Goal: Transaction & Acquisition: Book appointment/travel/reservation

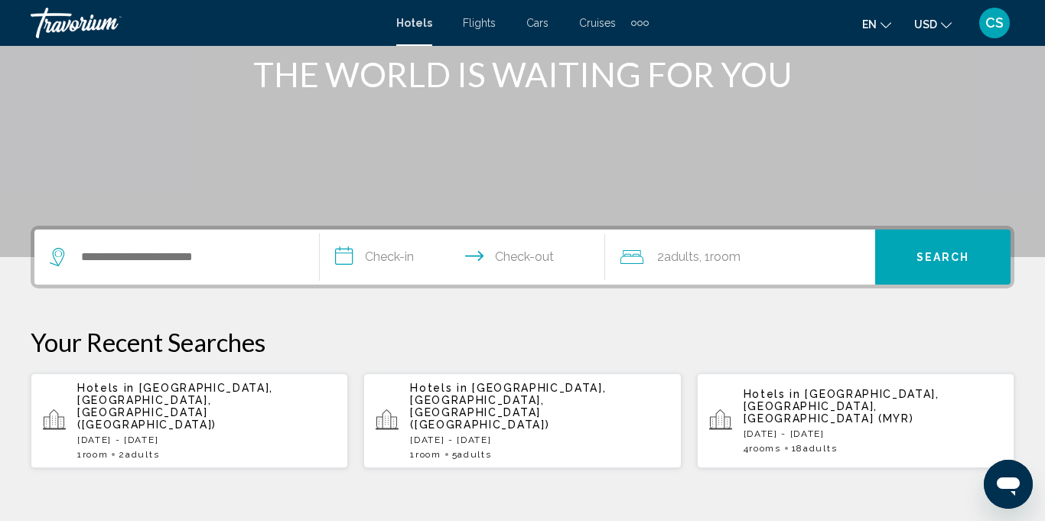
scroll to position [203, 0]
click at [111, 268] on div "Search widget" at bounding box center [177, 256] width 254 height 55
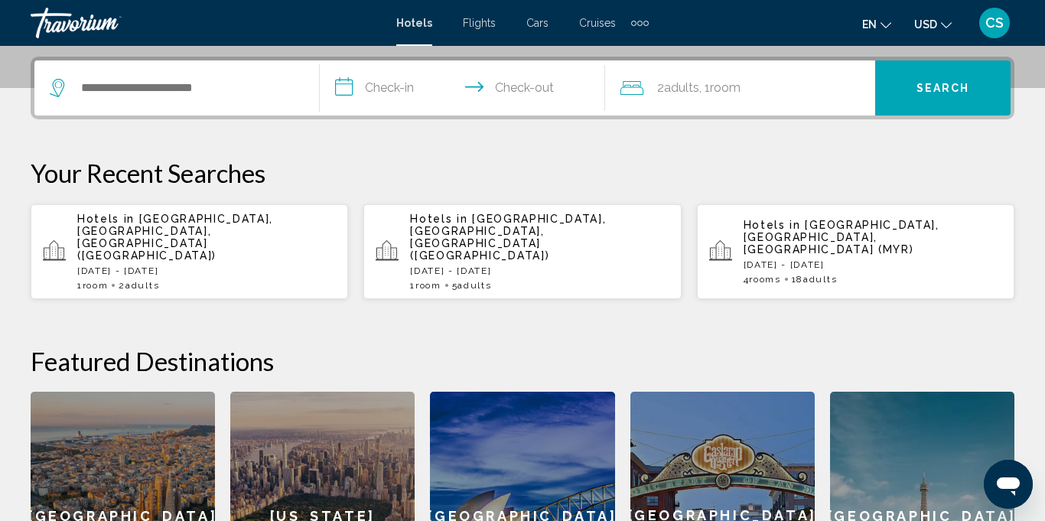
scroll to position [378, 0]
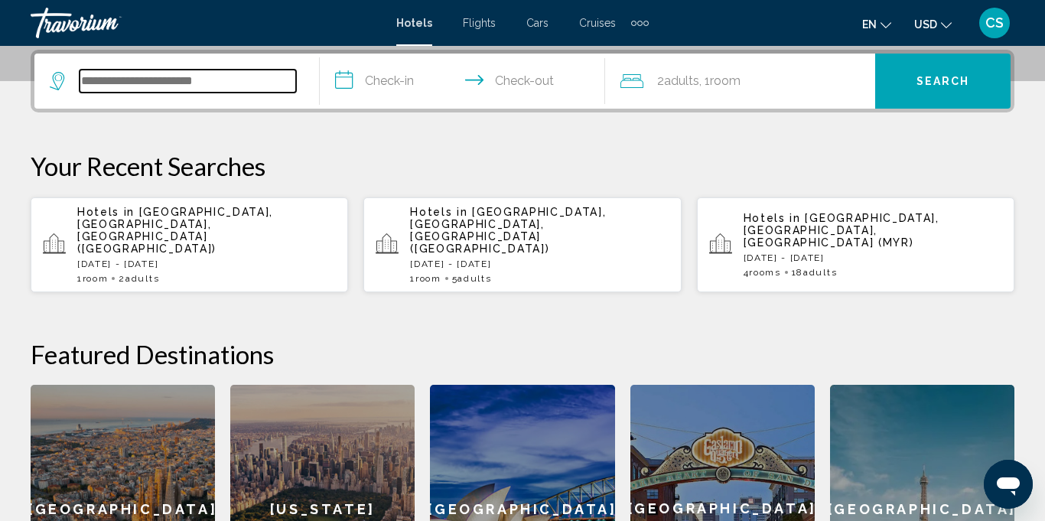
click at [171, 80] on input "Search widget" at bounding box center [188, 81] width 216 height 23
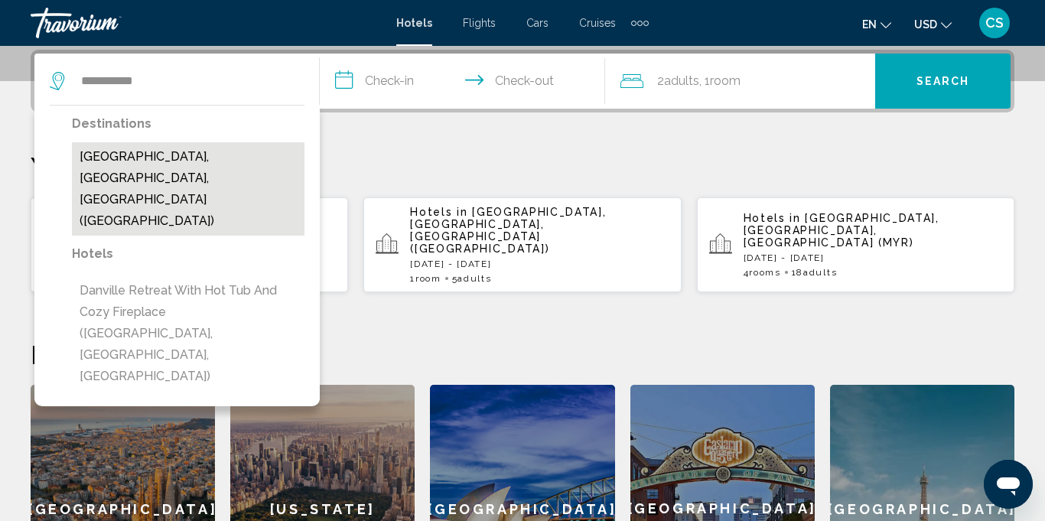
click at [167, 150] on button "[GEOGRAPHIC_DATA], [GEOGRAPHIC_DATA], [GEOGRAPHIC_DATA] ([GEOGRAPHIC_DATA])" at bounding box center [188, 188] width 233 height 93
type input "**********"
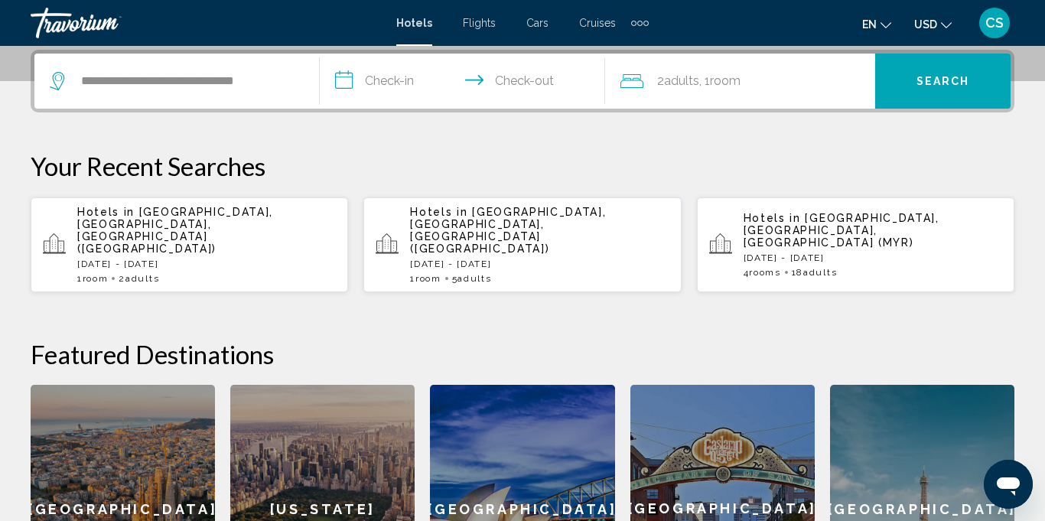
click at [399, 86] on input "**********" at bounding box center [465, 84] width 291 height 60
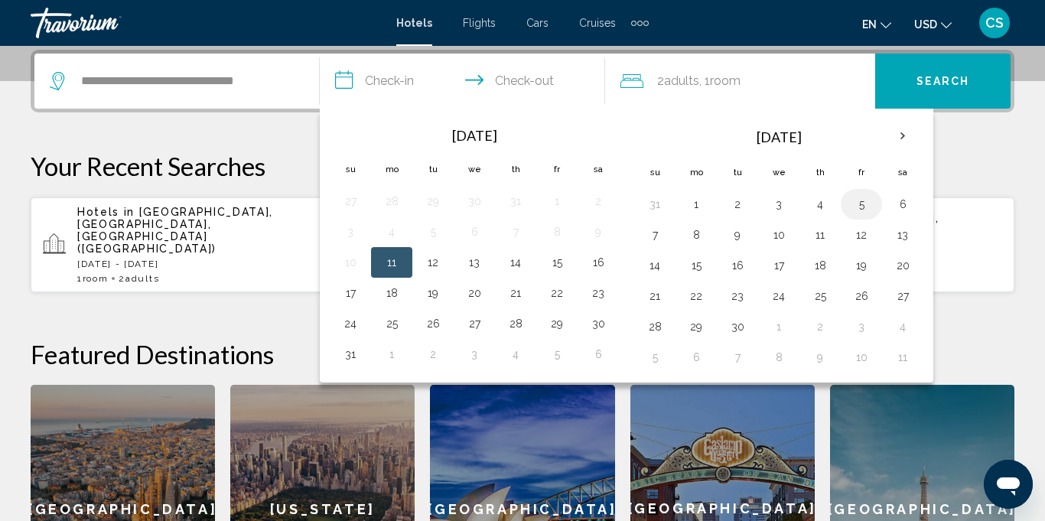
click at [862, 203] on button "5" at bounding box center [861, 204] width 24 height 21
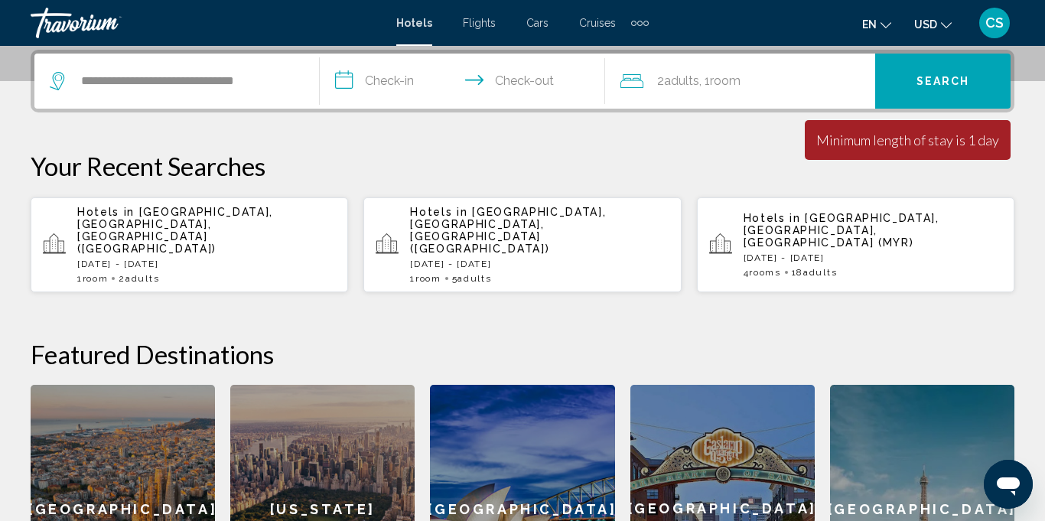
click at [395, 82] on input "**********" at bounding box center [465, 84] width 291 height 60
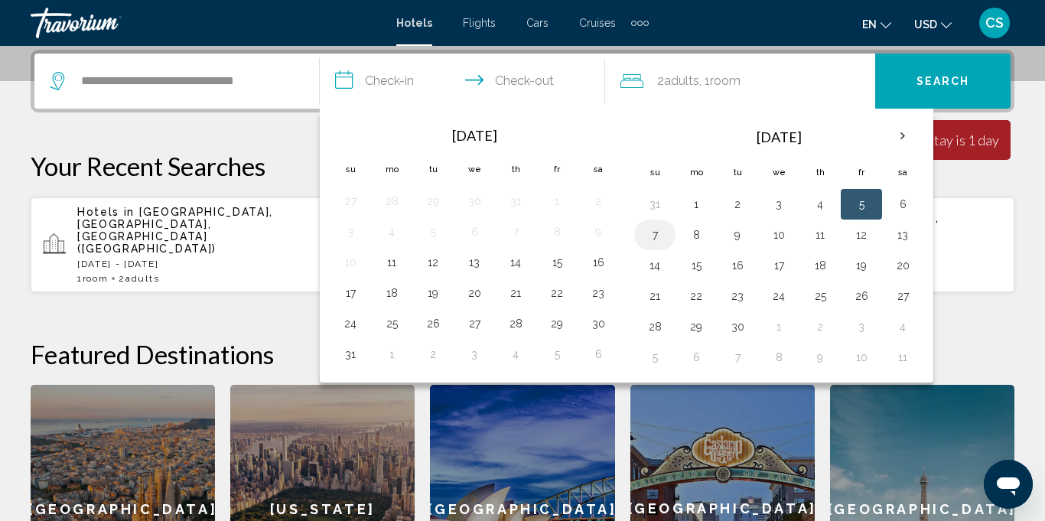
click at [656, 236] on button "7" at bounding box center [655, 234] width 24 height 21
click at [849, 208] on button "5" at bounding box center [861, 204] width 24 height 21
type input "**********"
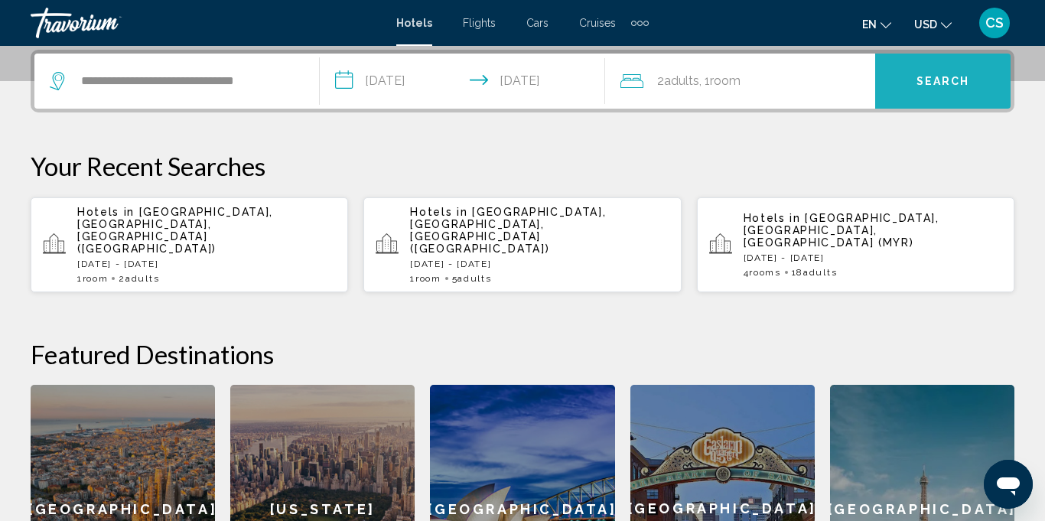
click at [926, 92] on button "Search" at bounding box center [942, 81] width 135 height 55
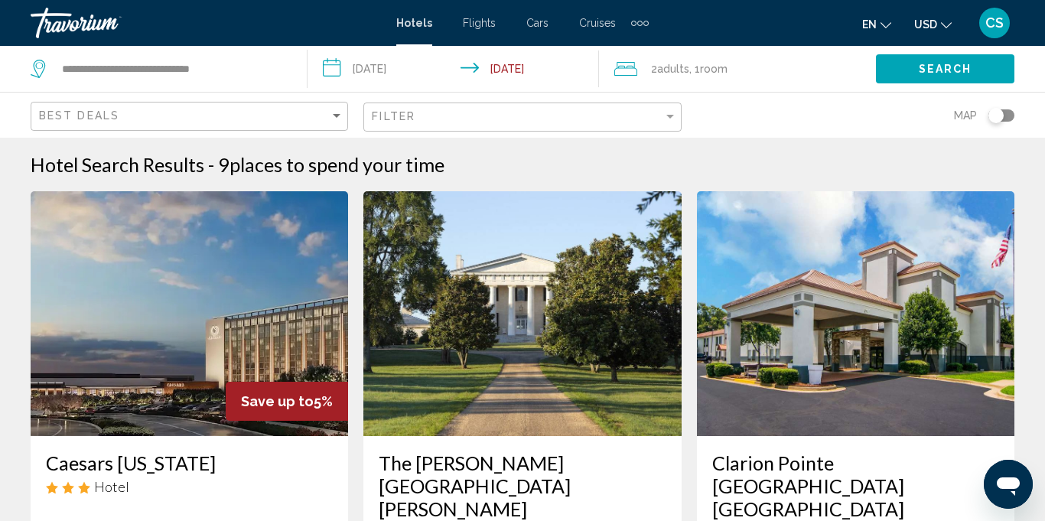
click at [926, 93] on div "Map" at bounding box center [855, 115] width 317 height 45
click at [724, 79] on span ", 1 Room rooms" at bounding box center [708, 68] width 38 height 21
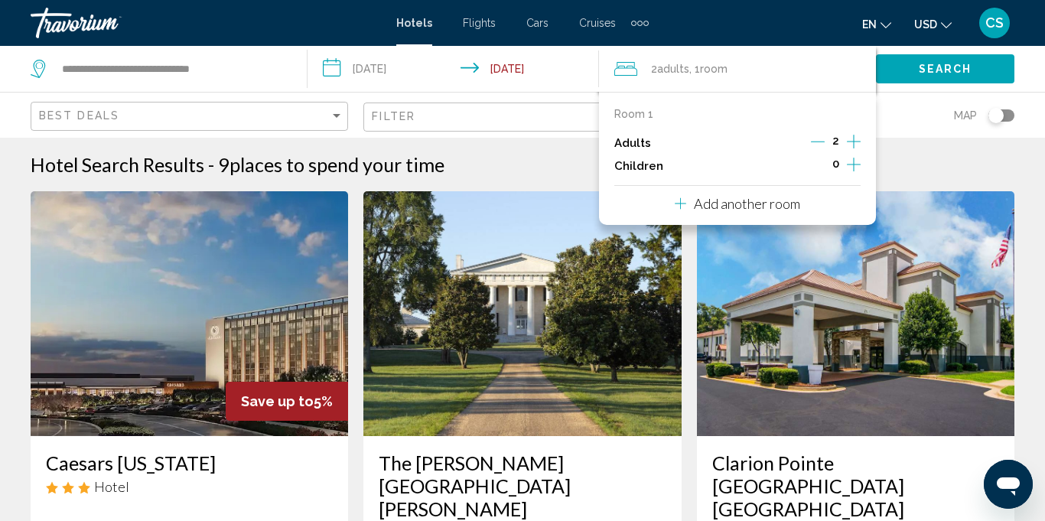
click at [731, 200] on p "Add another room" at bounding box center [747, 203] width 106 height 17
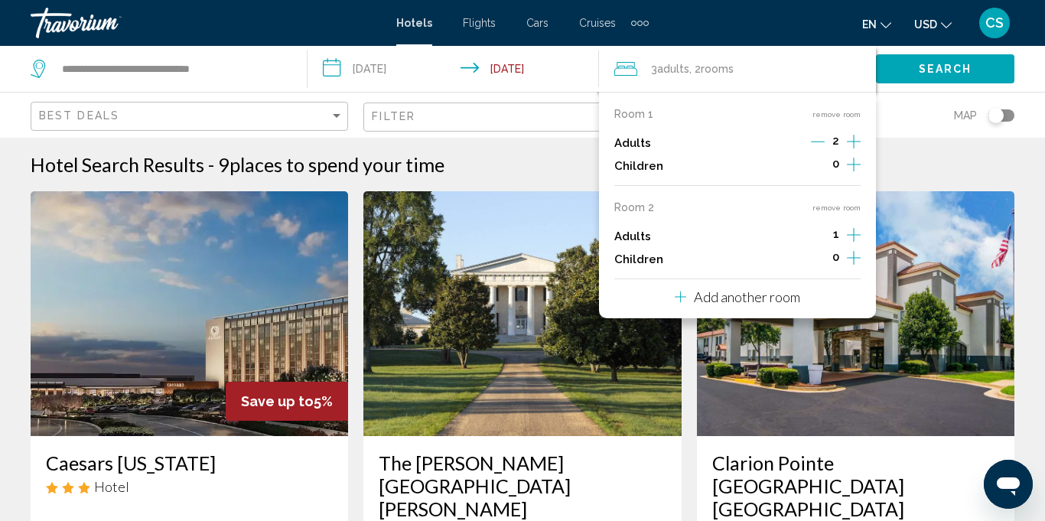
click at [856, 151] on icon "Increment adults" at bounding box center [854, 141] width 14 height 18
click at [782, 300] on p "Add another room" at bounding box center [747, 296] width 106 height 17
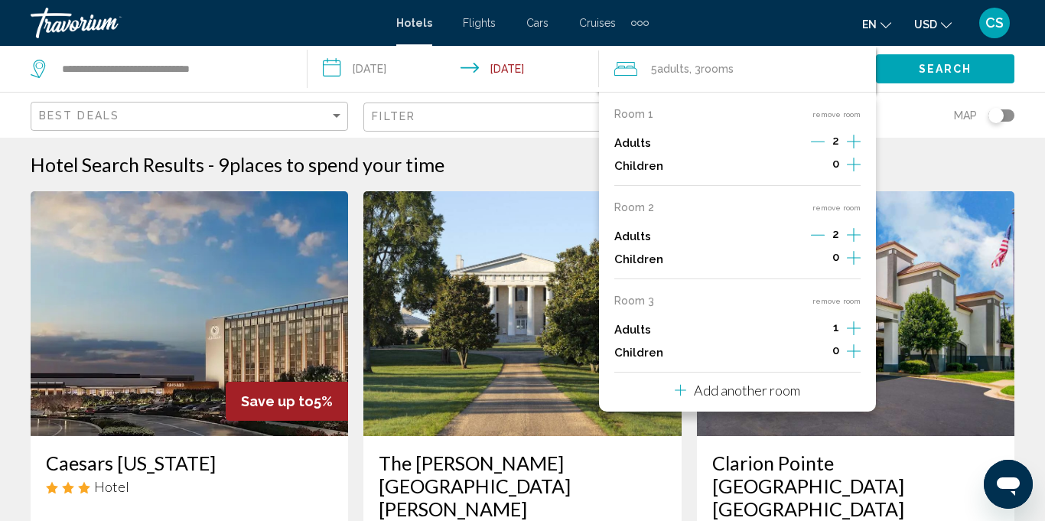
click at [854, 148] on icon "Increment adults" at bounding box center [854, 142] width 14 height 14
click at [789, 400] on button "Add another room" at bounding box center [737, 388] width 125 height 31
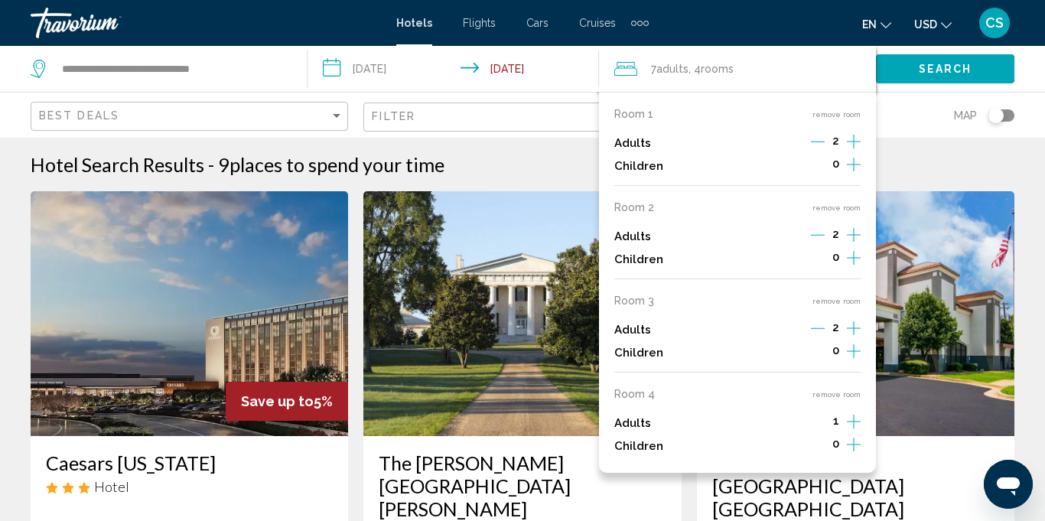
click at [855, 151] on icon "Increment adults" at bounding box center [854, 141] width 14 height 18
click at [933, 155] on div "Hotel Search Results - 9 places to spend your time" at bounding box center [523, 164] width 984 height 23
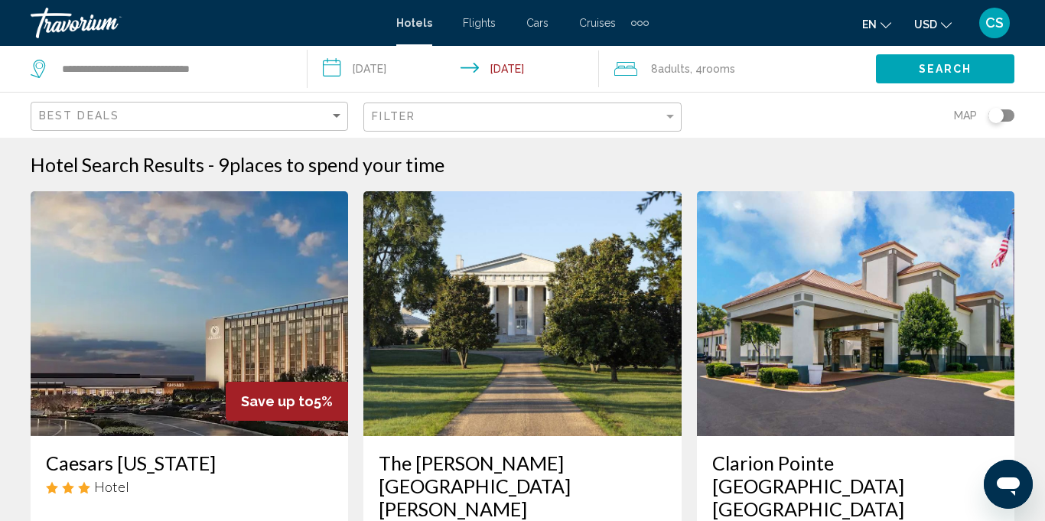
click at [934, 63] on span "Search" at bounding box center [946, 69] width 54 height 12
click at [933, 64] on span "Search" at bounding box center [946, 69] width 54 height 12
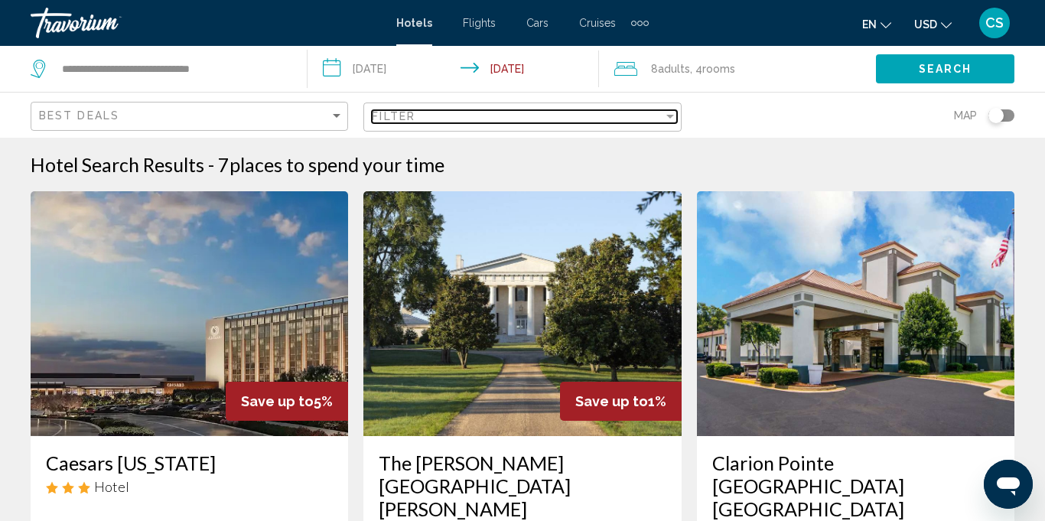
click at [666, 123] on mat-select "Filter" at bounding box center [524, 117] width 304 height 13
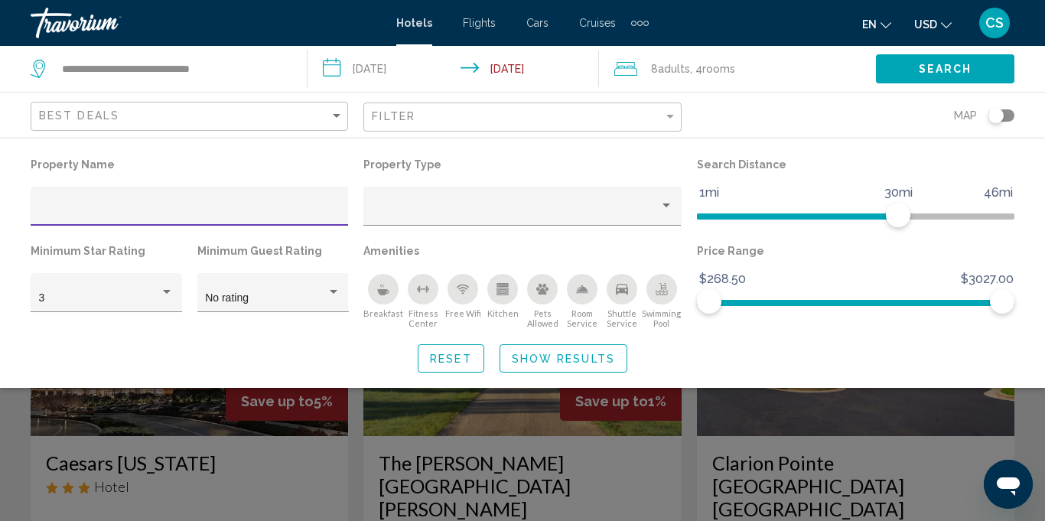
click at [203, 217] on input "Hotel Filters" at bounding box center [189, 212] width 301 height 12
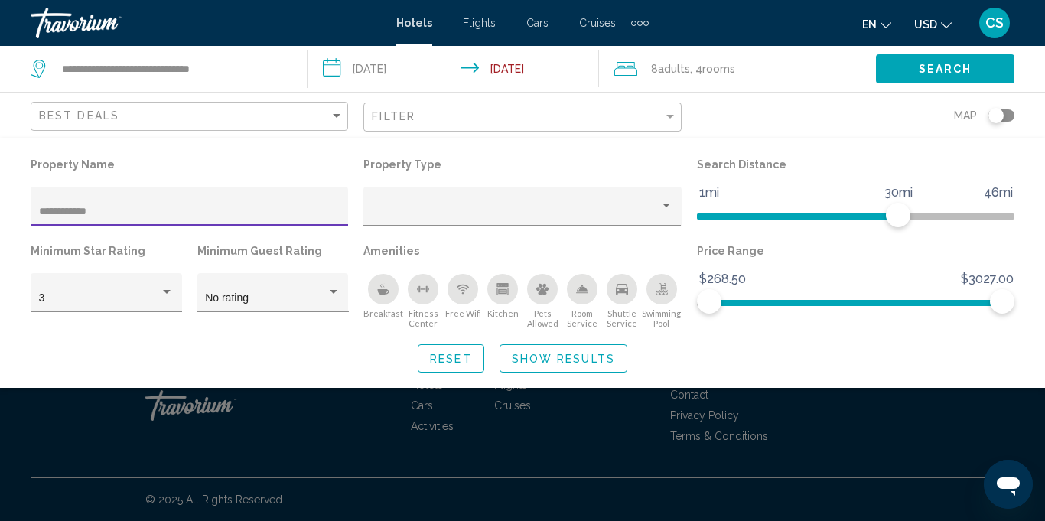
type input "**********"
click at [986, 68] on button "Search" at bounding box center [945, 68] width 138 height 28
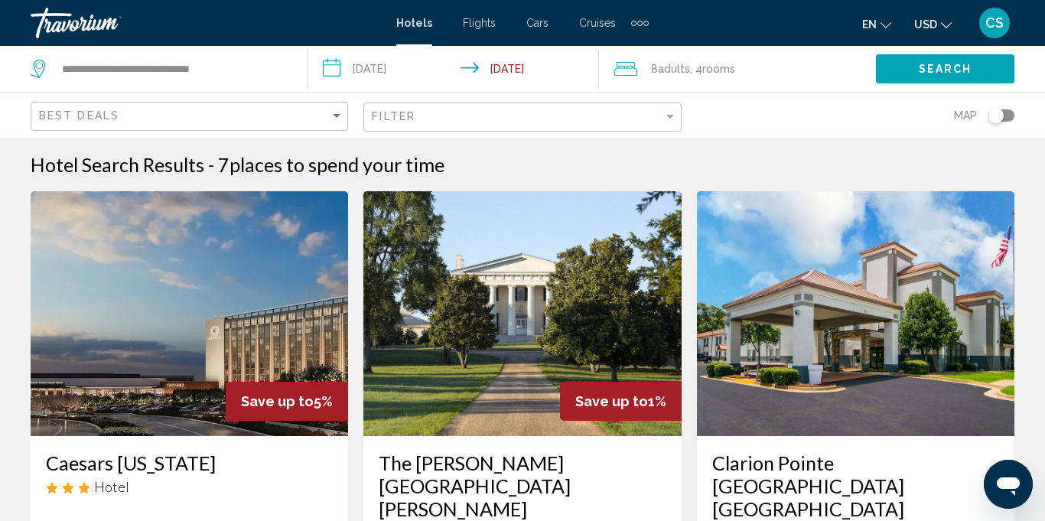
click at [1003, 28] on div "CS" at bounding box center [994, 23] width 31 height 31
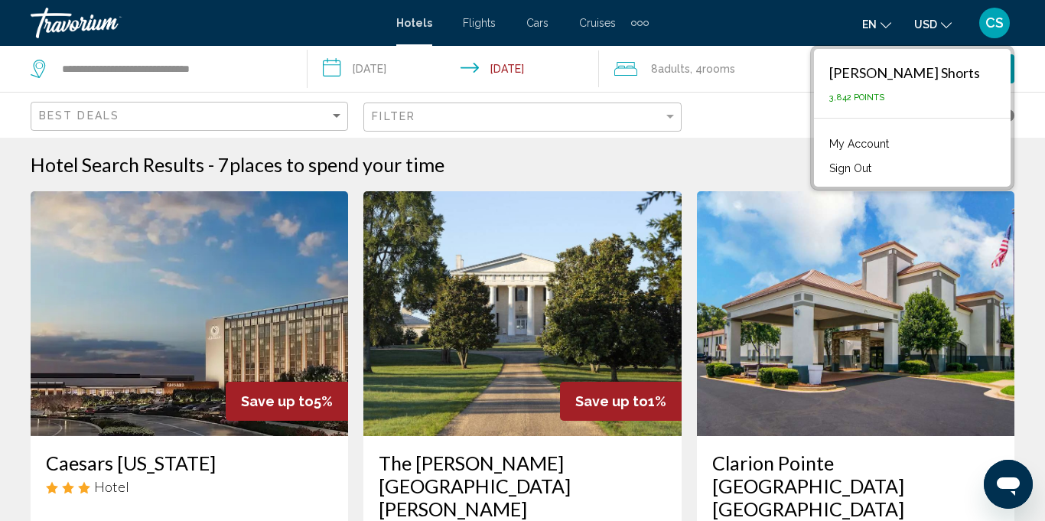
click at [879, 171] on button "Sign Out" at bounding box center [850, 168] width 57 height 20
